Goal: Information Seeking & Learning: Learn about a topic

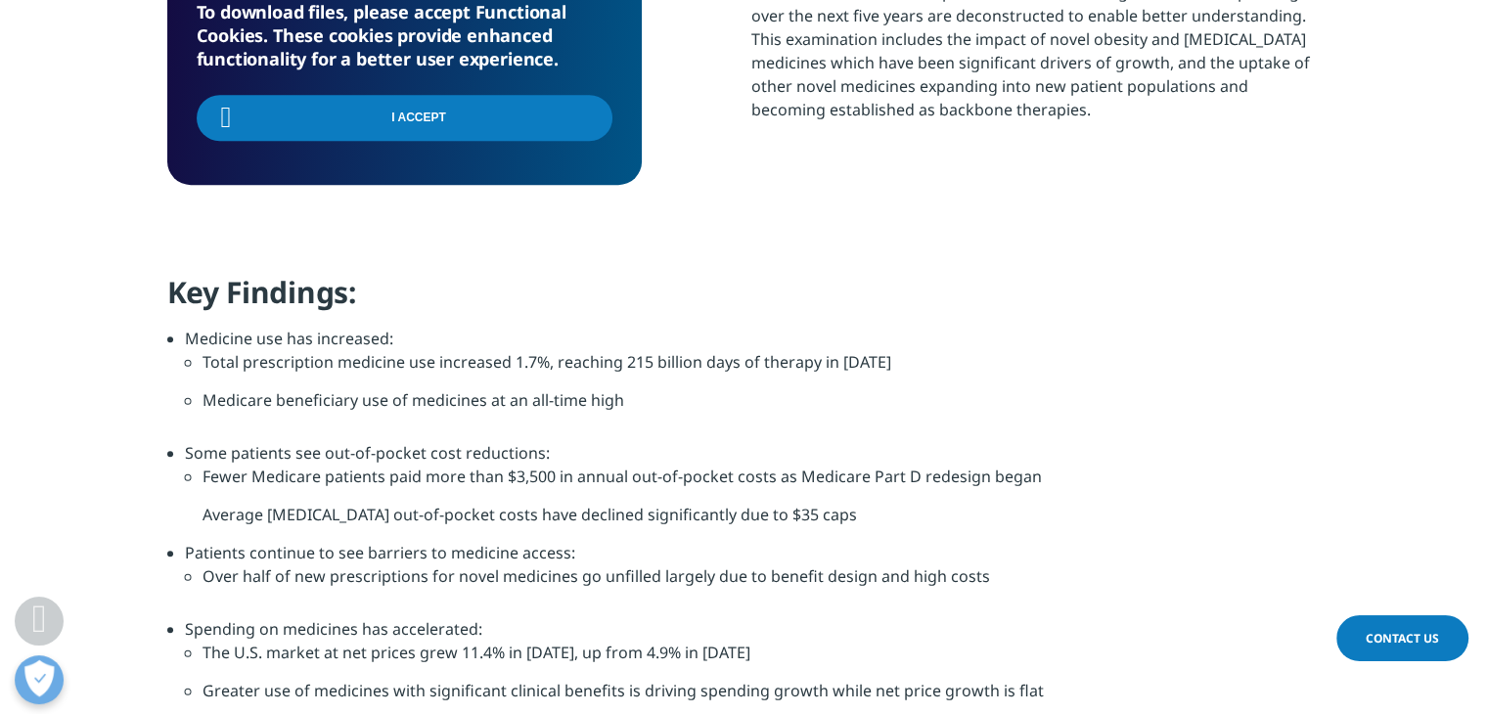
scroll to position [1122, 0]
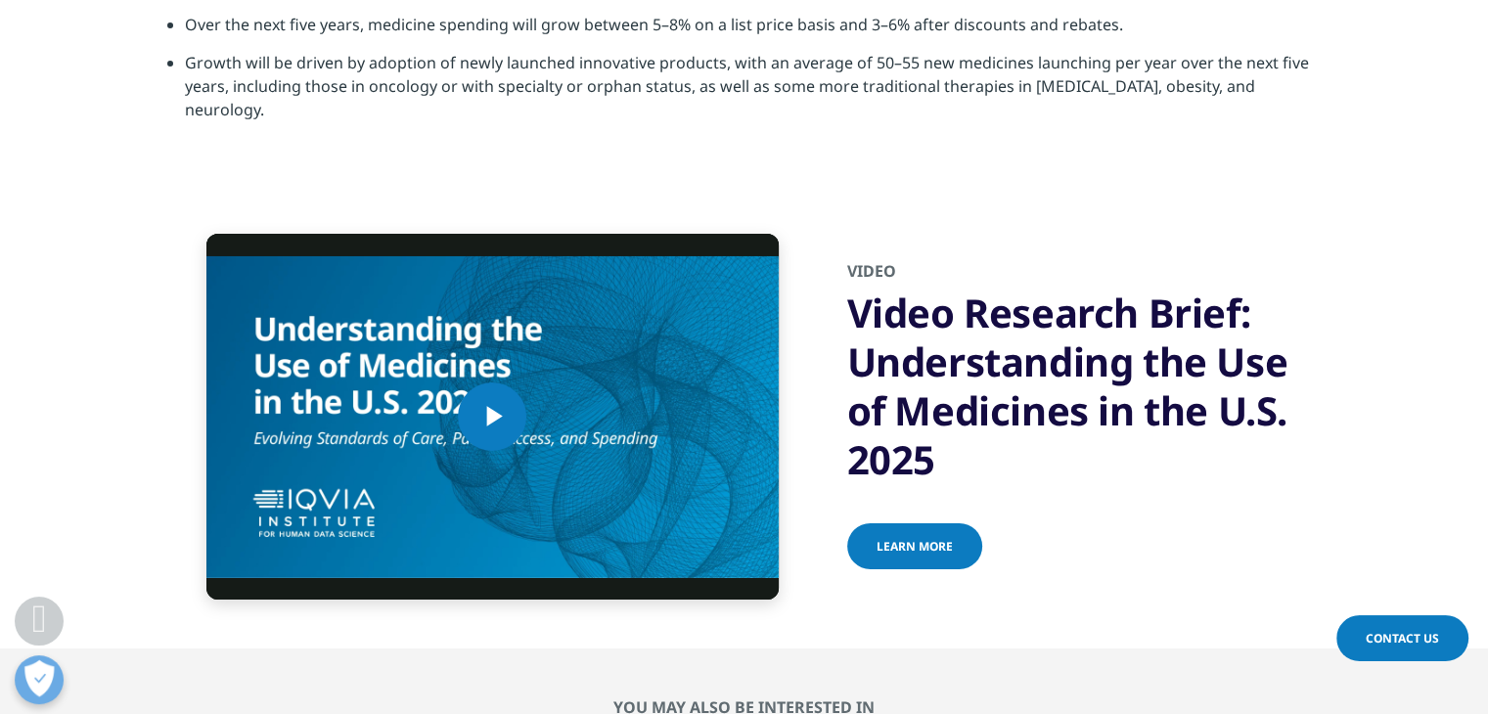
scroll to position [6821, 0]
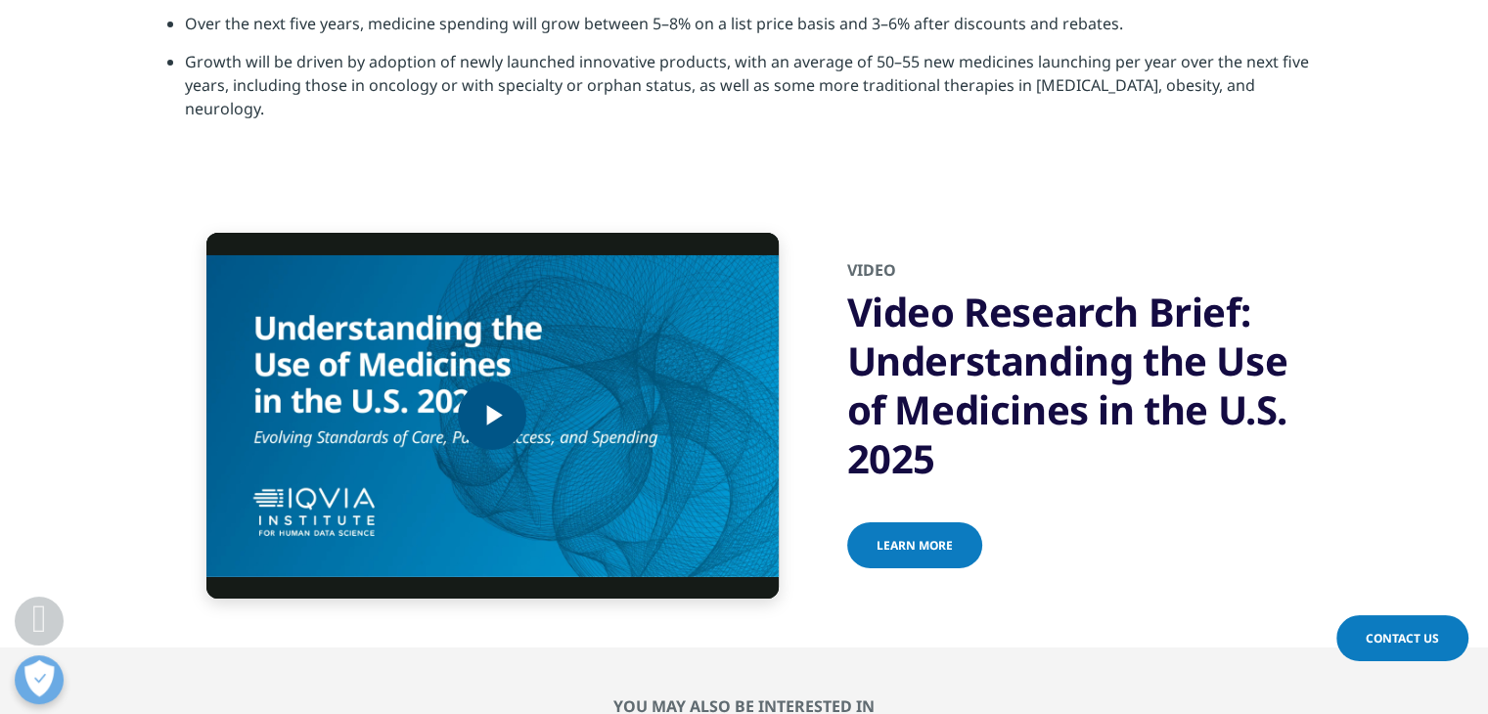
click at [492, 416] on span "Video Player" at bounding box center [492, 416] width 0 height 0
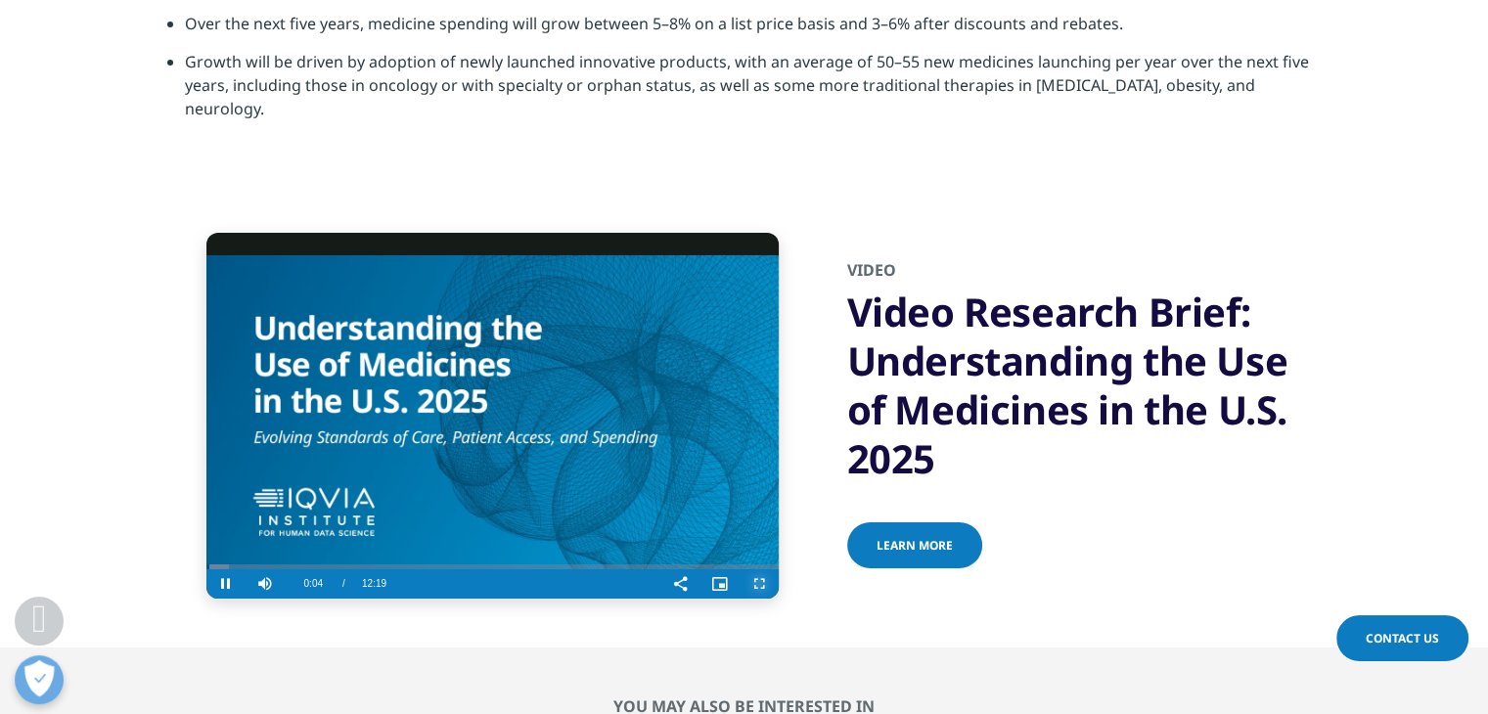
click at [757, 584] on span "Video Player" at bounding box center [759, 584] width 39 height 0
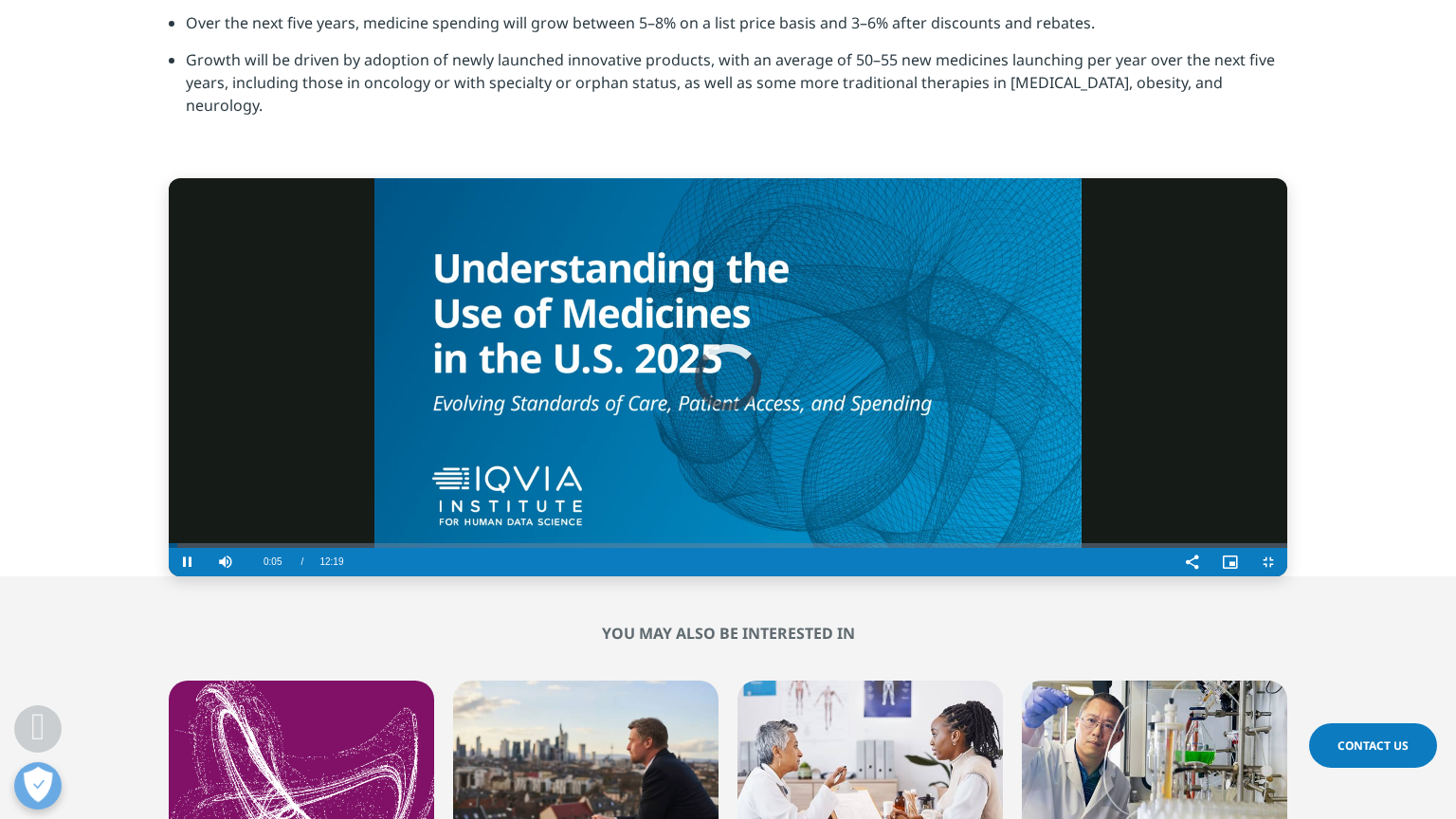
click at [644, 432] on video "Video Player" at bounding box center [728, 377] width 1118 height 398
click at [284, 564] on div "90%" at bounding box center [284, 562] width 1 height 3
click at [169, 577] on video "Video Player" at bounding box center [728, 377] width 1118 height 398
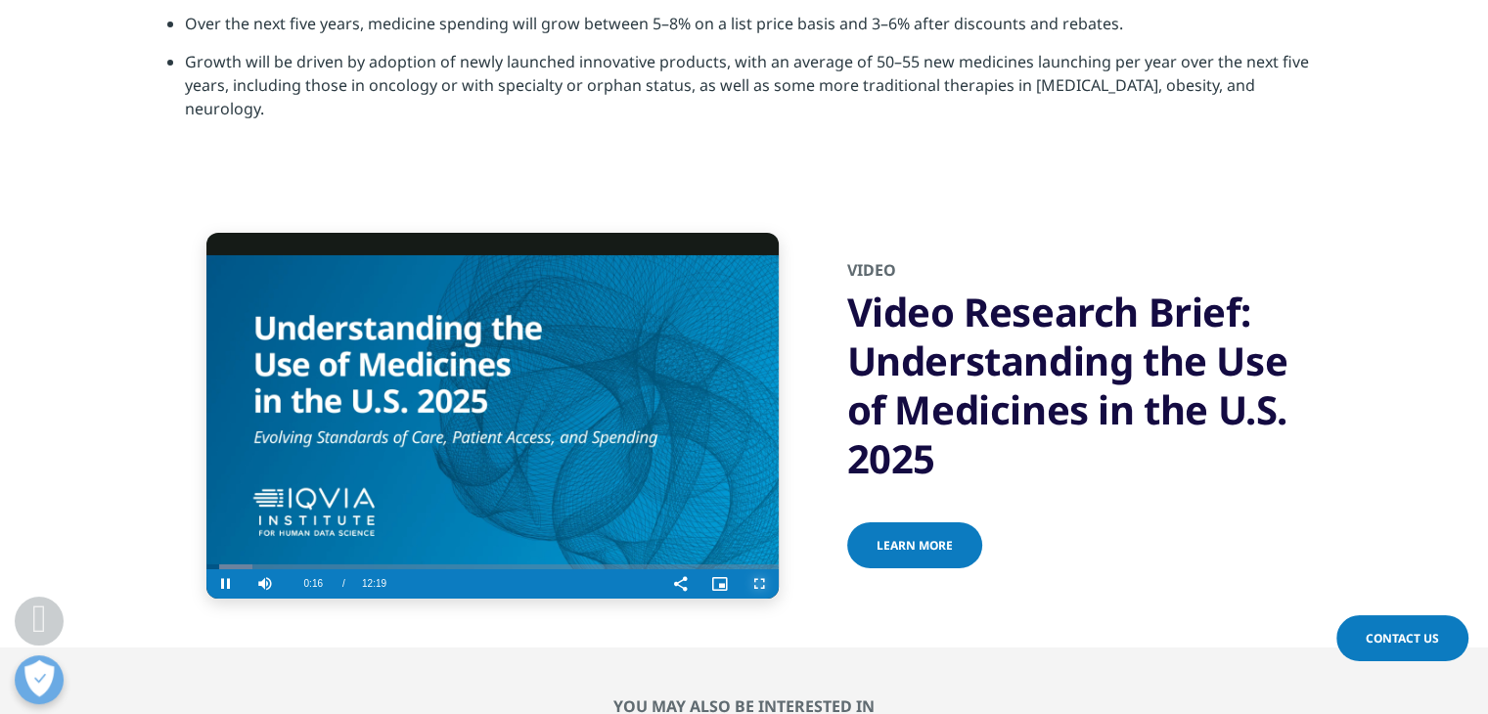
drag, startPoint x: 754, startPoint y: 530, endPoint x: 754, endPoint y: 615, distance: 85.1
click at [754, 584] on span "Video Player" at bounding box center [759, 584] width 39 height 0
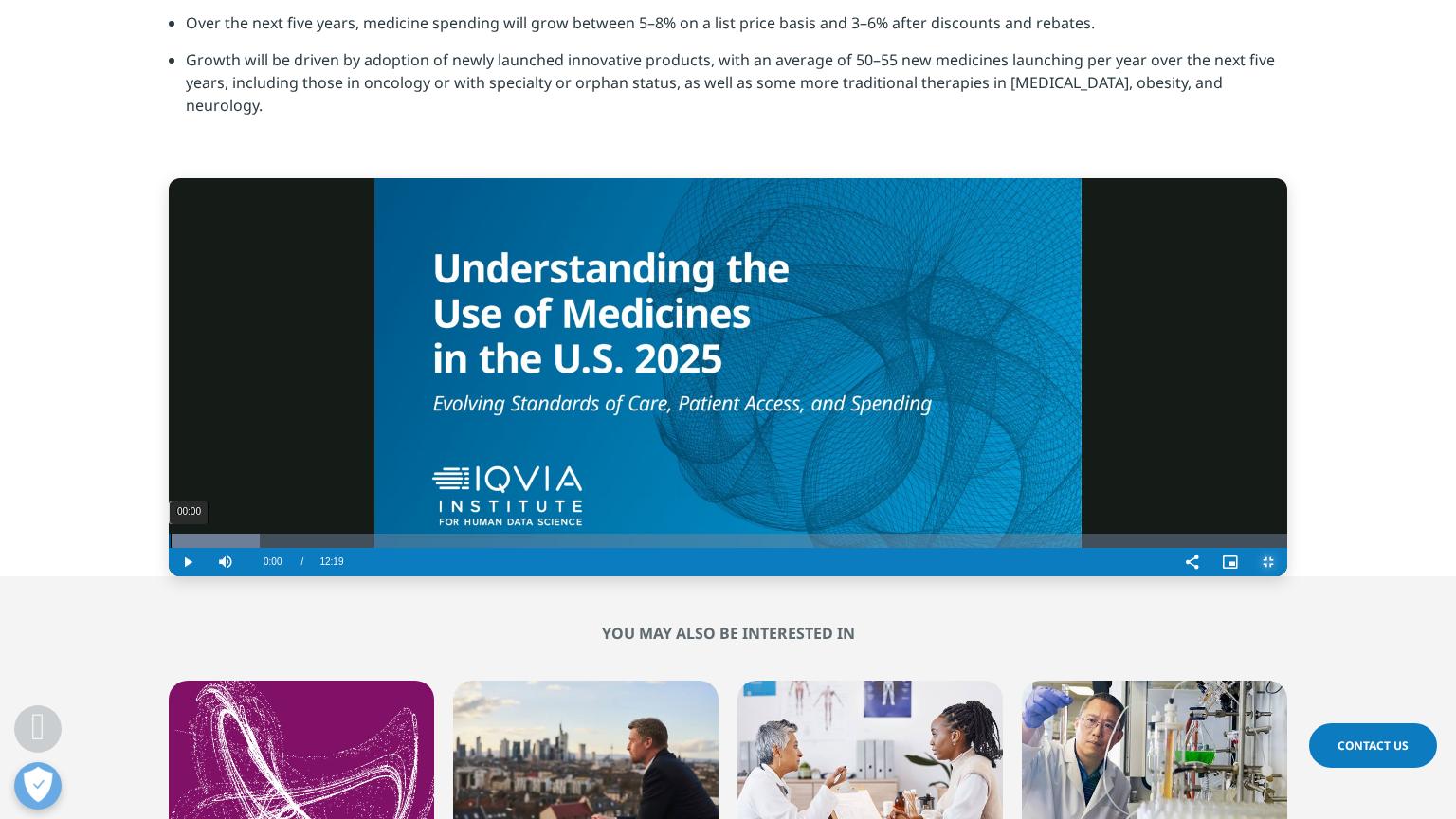
click at [170, 548] on div "00:00" at bounding box center [170, 541] width 1 height 15
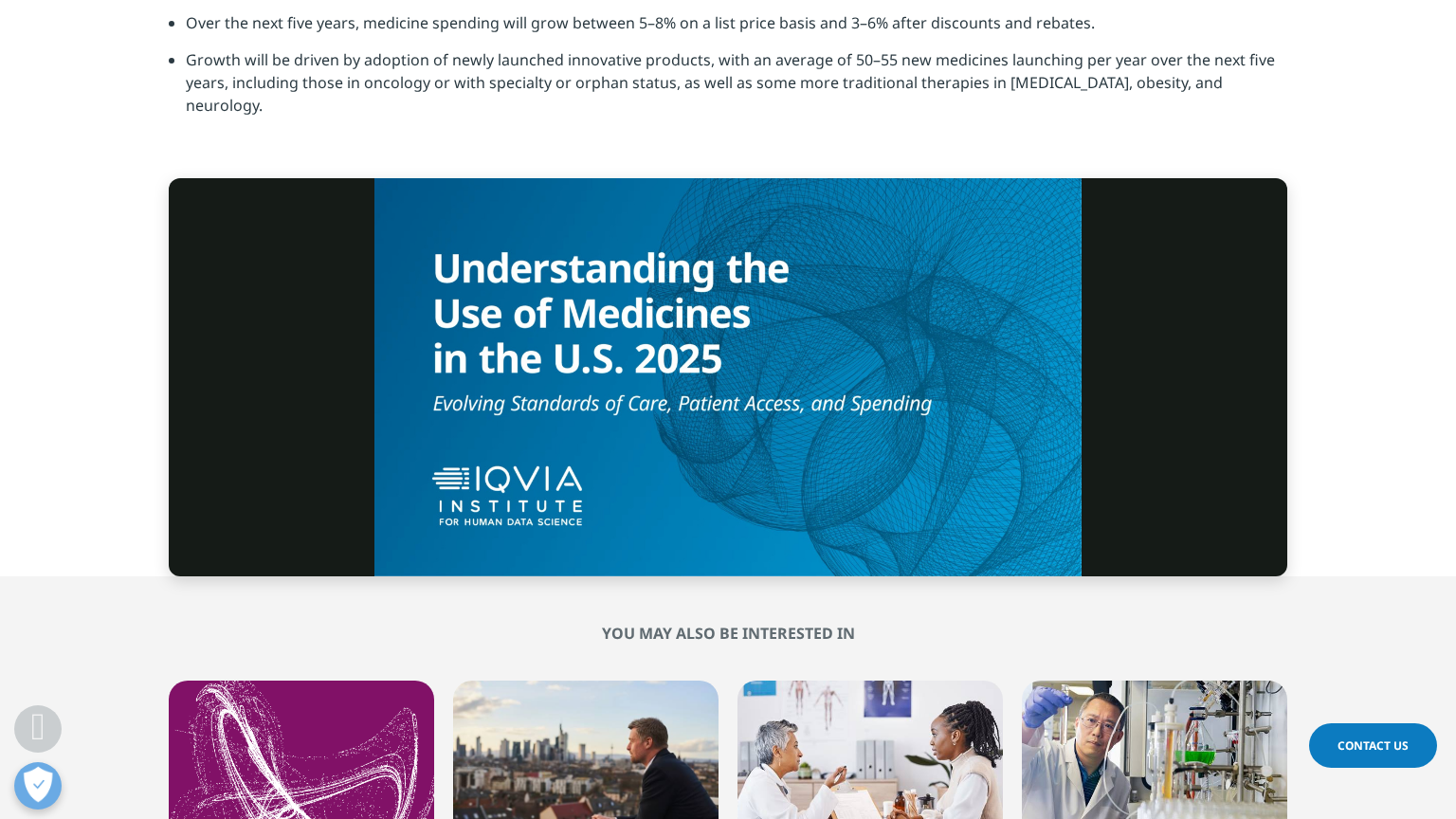
click at [1249, 548] on button "Exit Fullscreen" at bounding box center [1267, 561] width 38 height 28
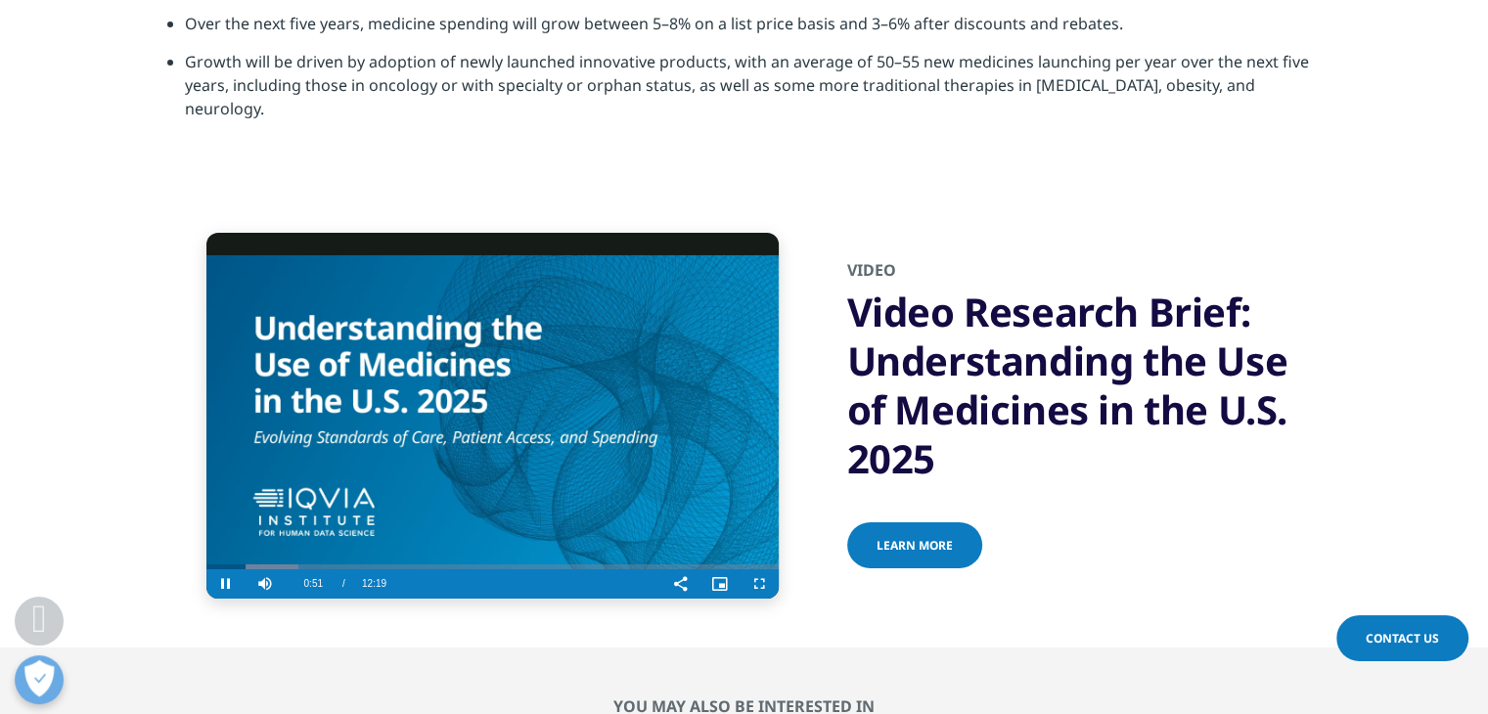
click at [530, 345] on video "Video Player" at bounding box center [492, 416] width 572 height 366
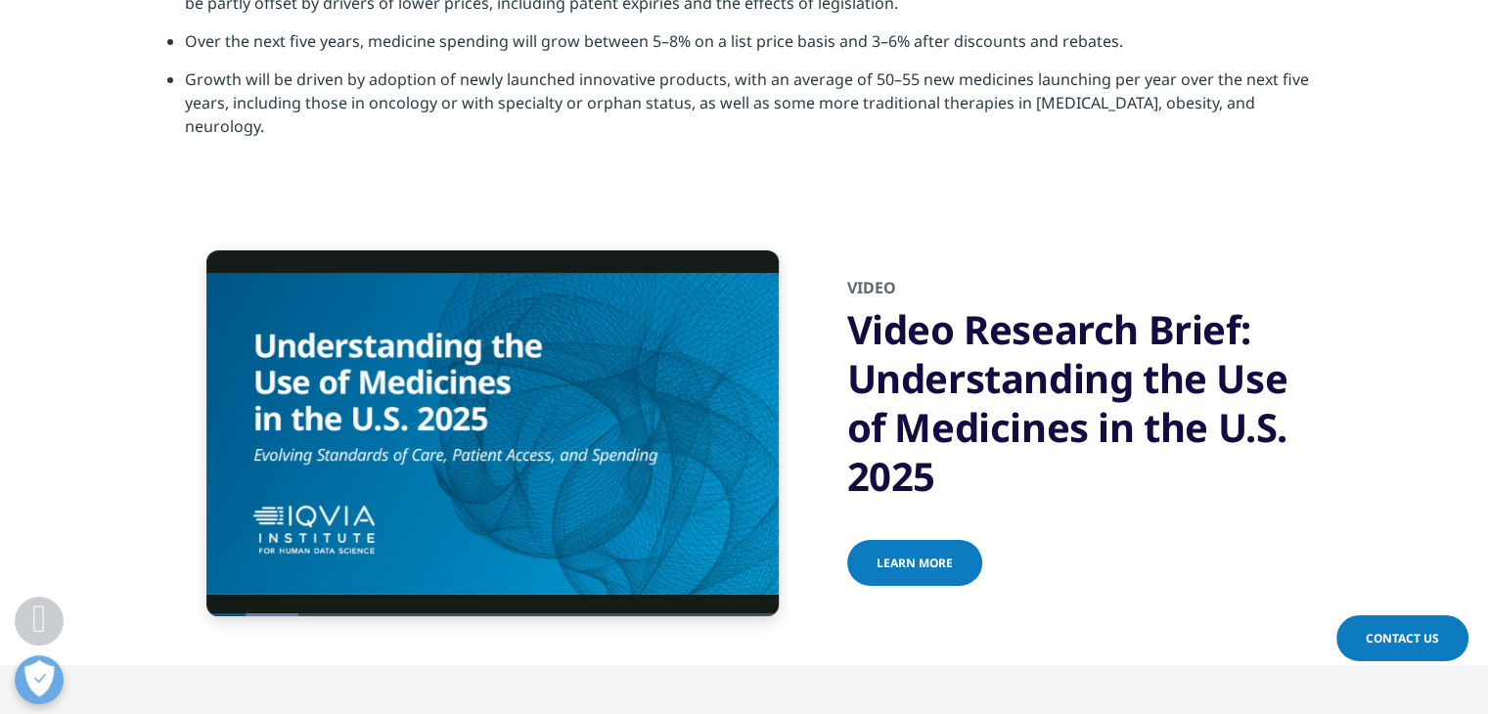
scroll to position [6804, 0]
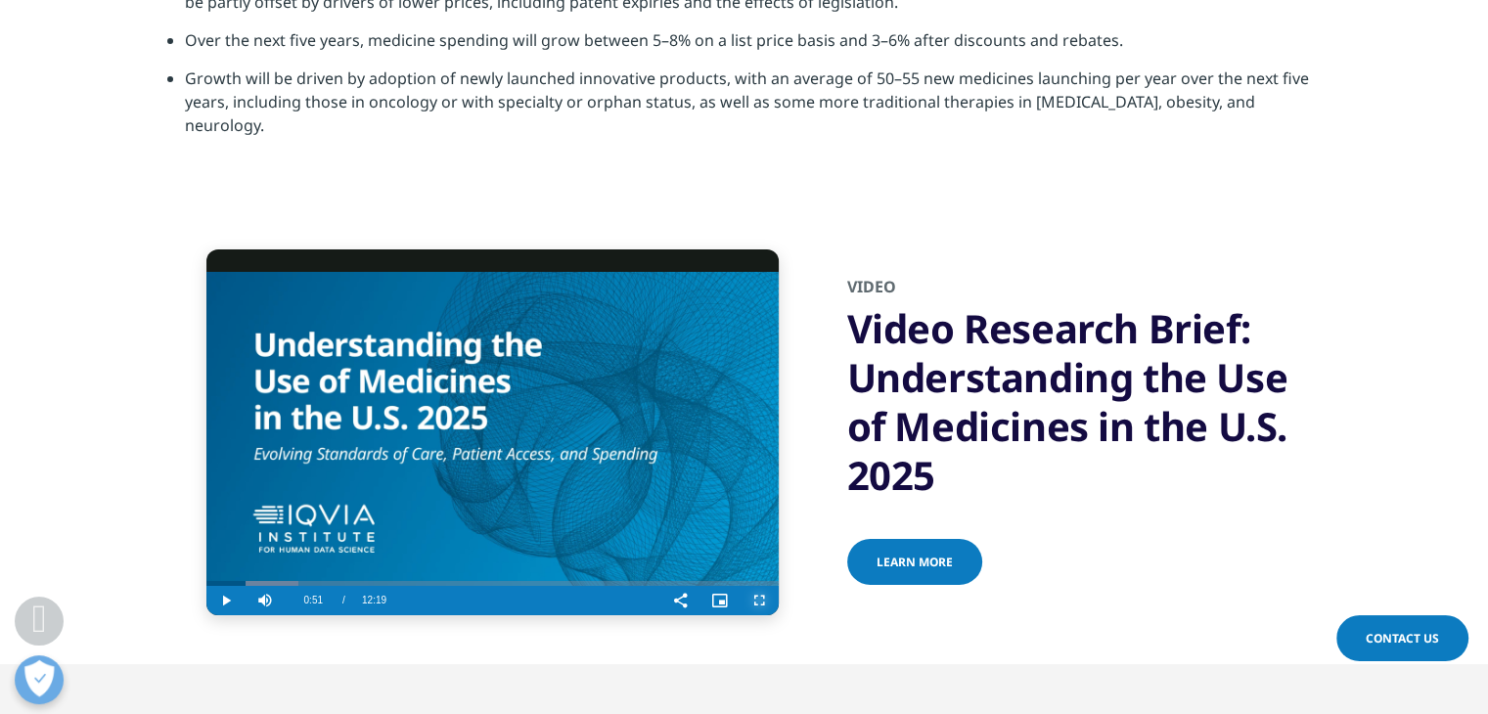
click at [758, 601] on span "Video Player" at bounding box center [759, 601] width 39 height 0
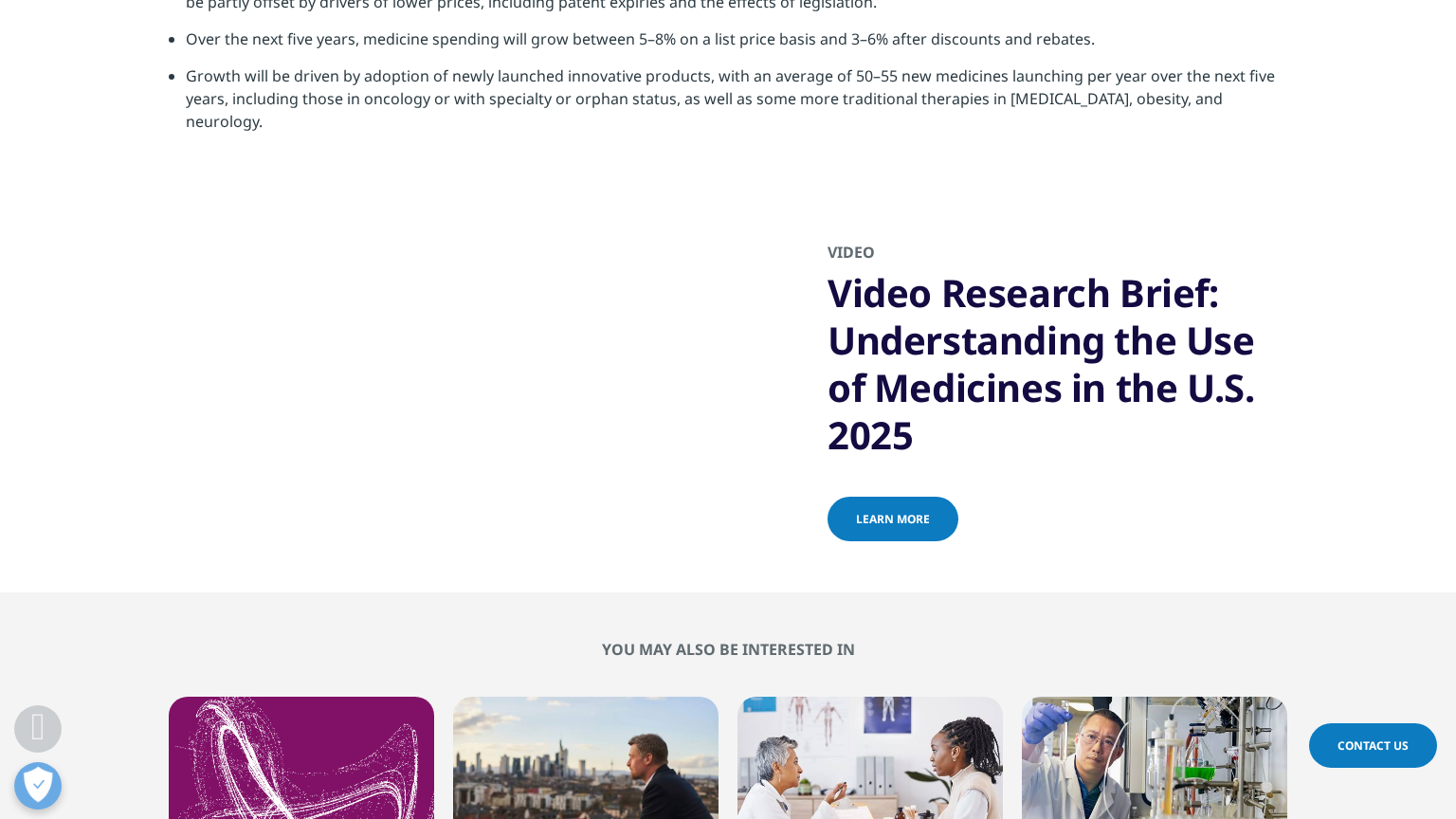
click at [761, 365] on button "Exit Fullscreen" at bounding box center [780, 379] width 38 height 28
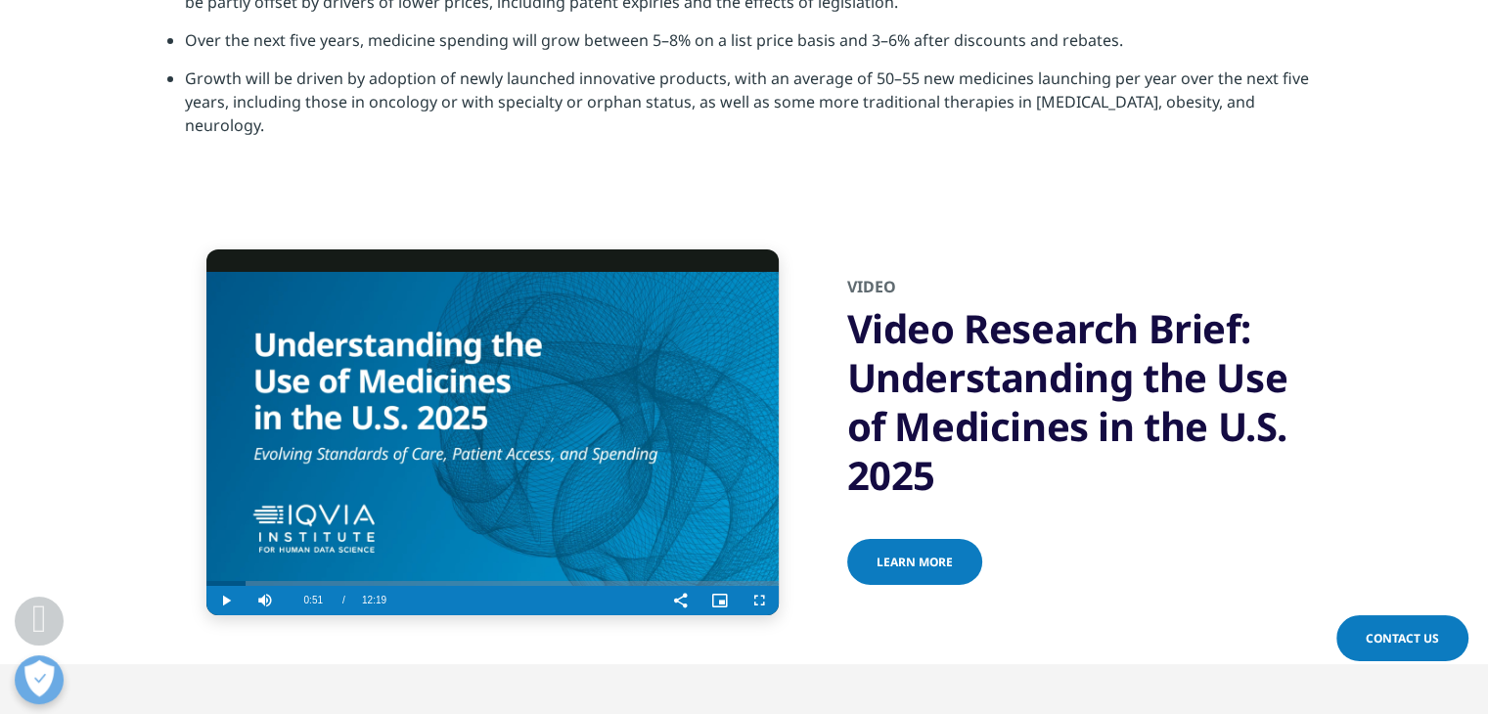
click at [471, 368] on video "Video Player" at bounding box center [492, 432] width 572 height 366
click at [498, 358] on video "Video Player" at bounding box center [492, 432] width 572 height 366
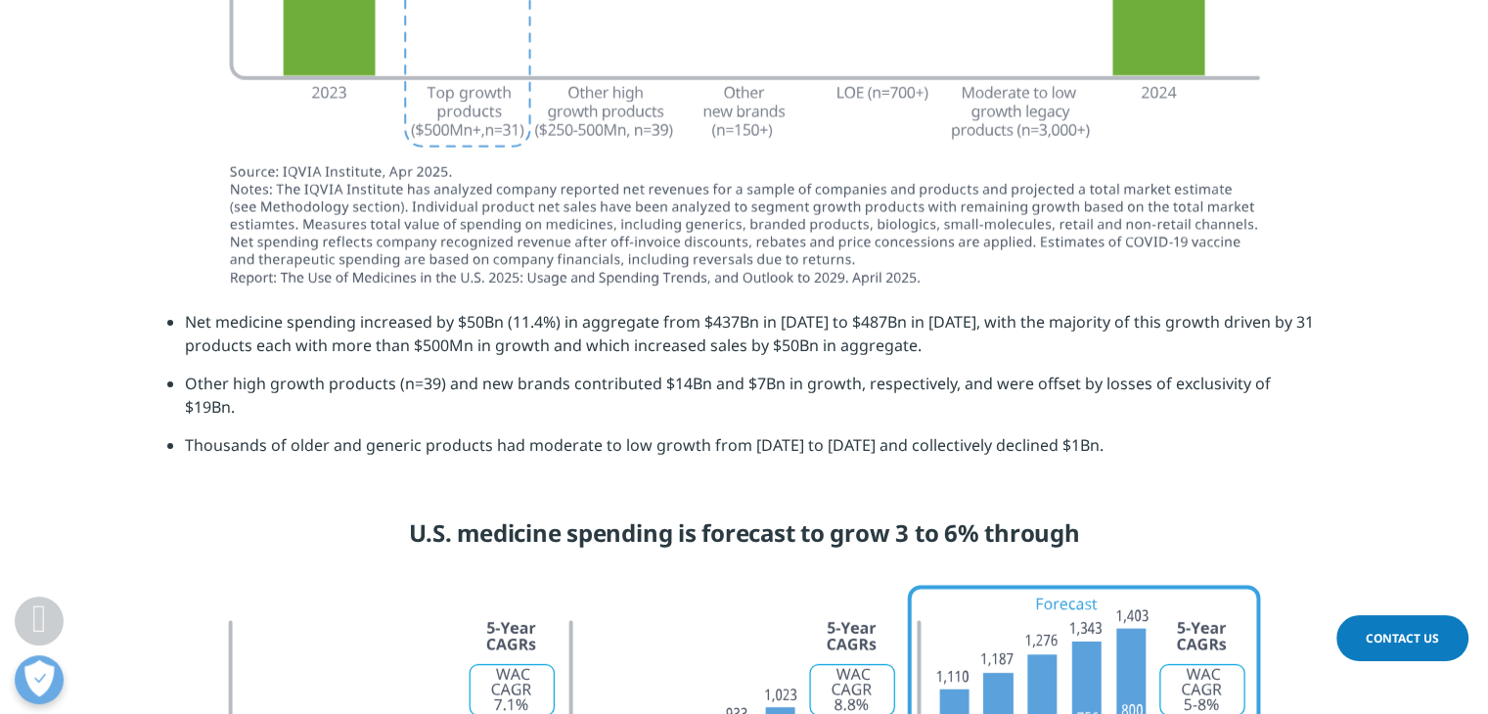
scroll to position [5478, 0]
